Goal: Navigation & Orientation: Go to known website

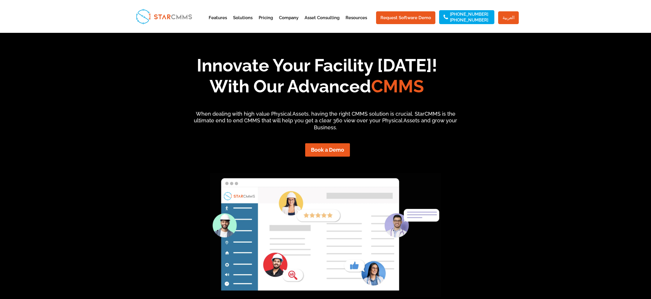
click at [512, 19] on link "العربية" at bounding box center [508, 17] width 21 height 13
click at [507, 20] on link "العربية" at bounding box center [508, 17] width 21 height 13
